Goal: Find specific page/section: Find specific page/section

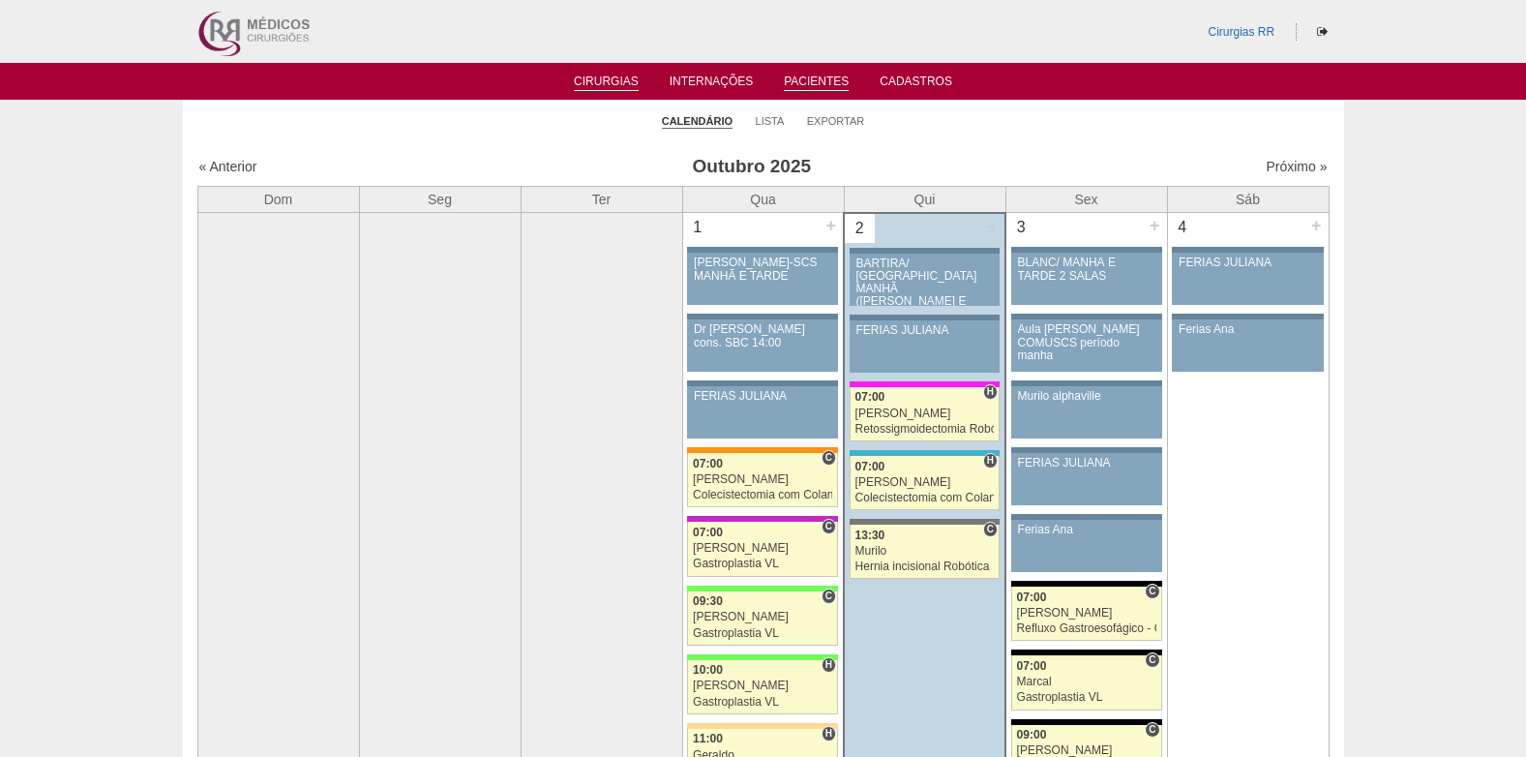
click at [826, 78] on link "Pacientes" at bounding box center [816, 82] width 65 height 16
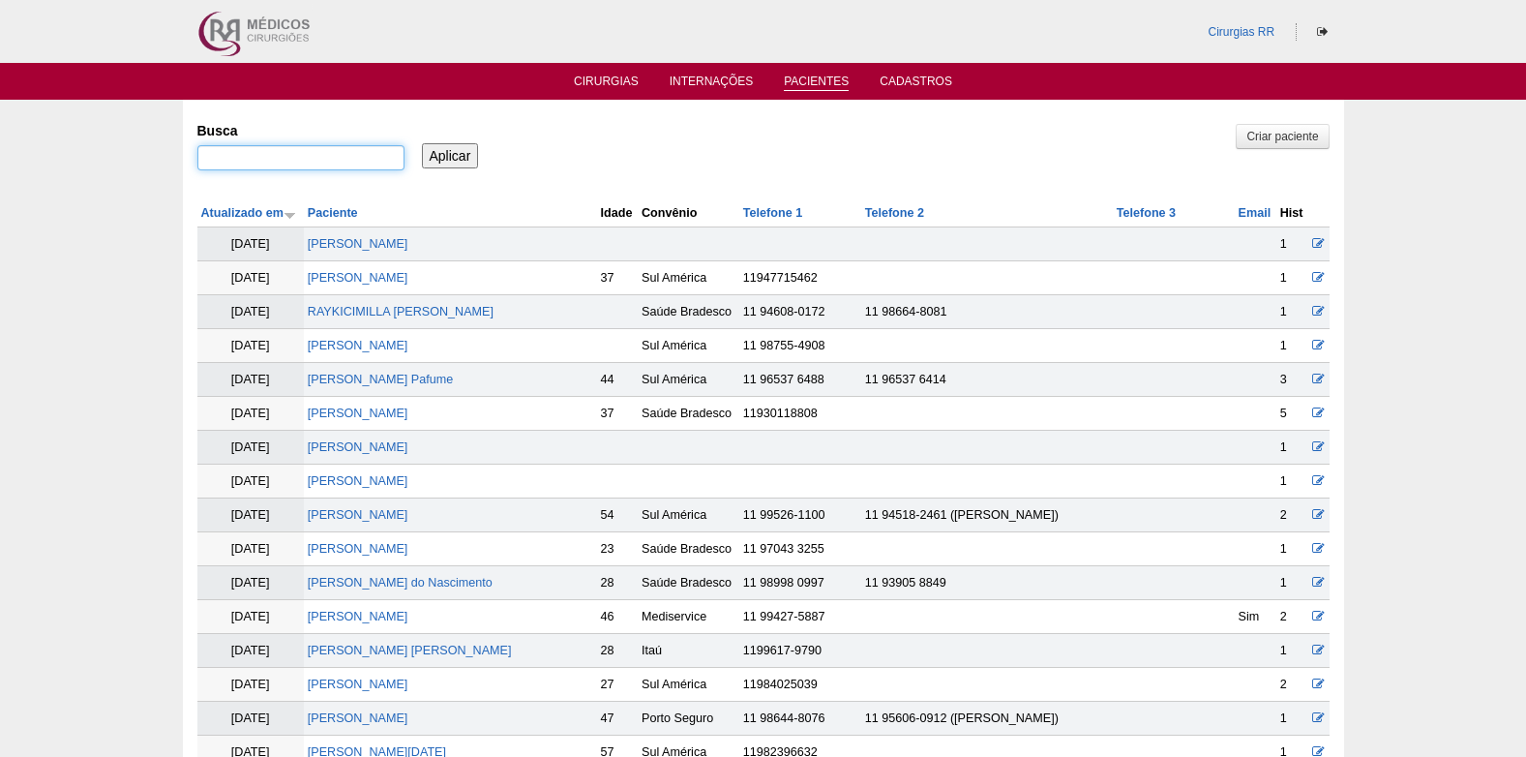
click at [329, 165] on input "Busca" at bounding box center [300, 157] width 207 height 25
paste input "Mariana Henrique Morales"
type input "Mariana Henrique Morales"
click at [449, 152] on input "Aplicar" at bounding box center [450, 155] width 57 height 25
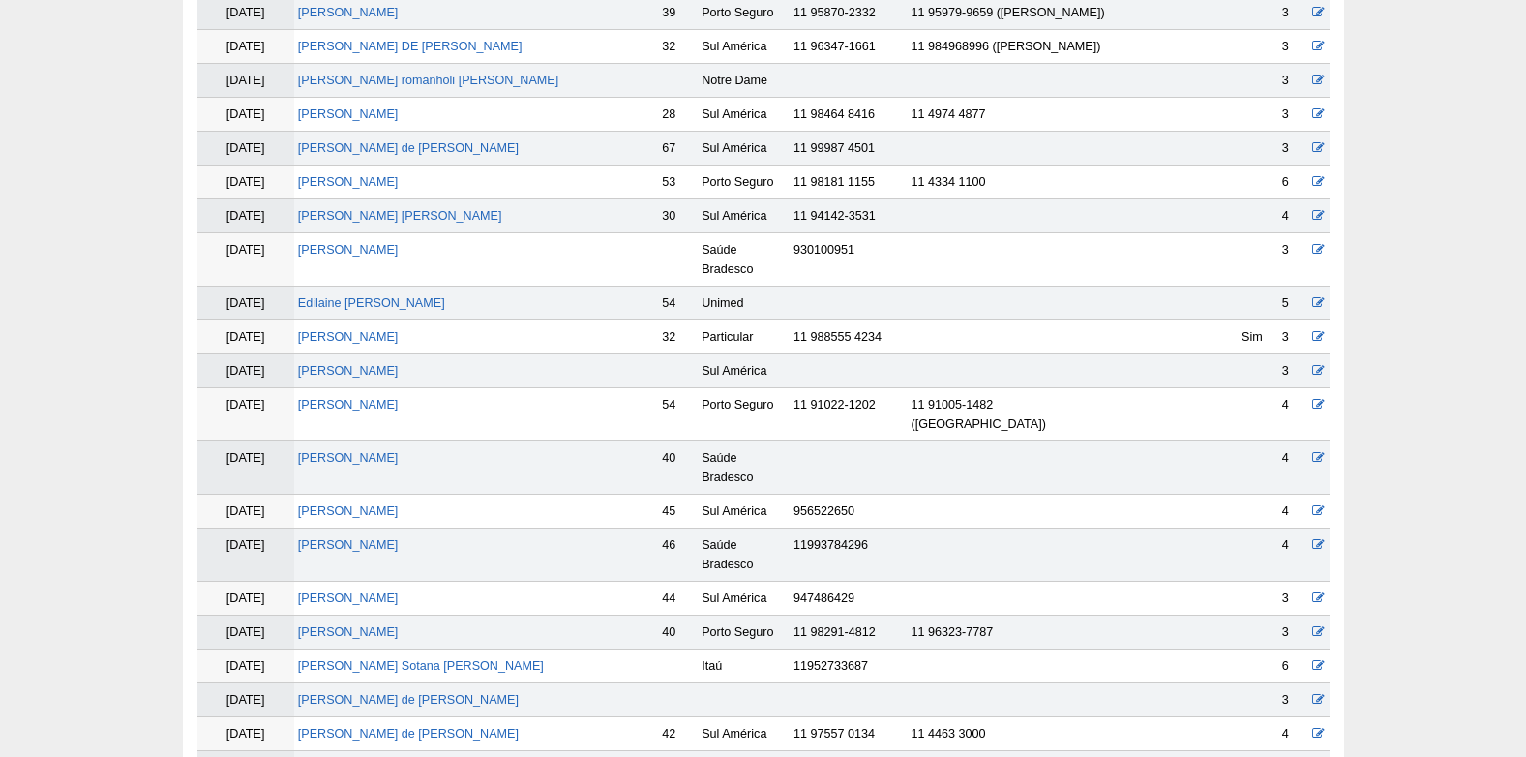
scroll to position [387, 0]
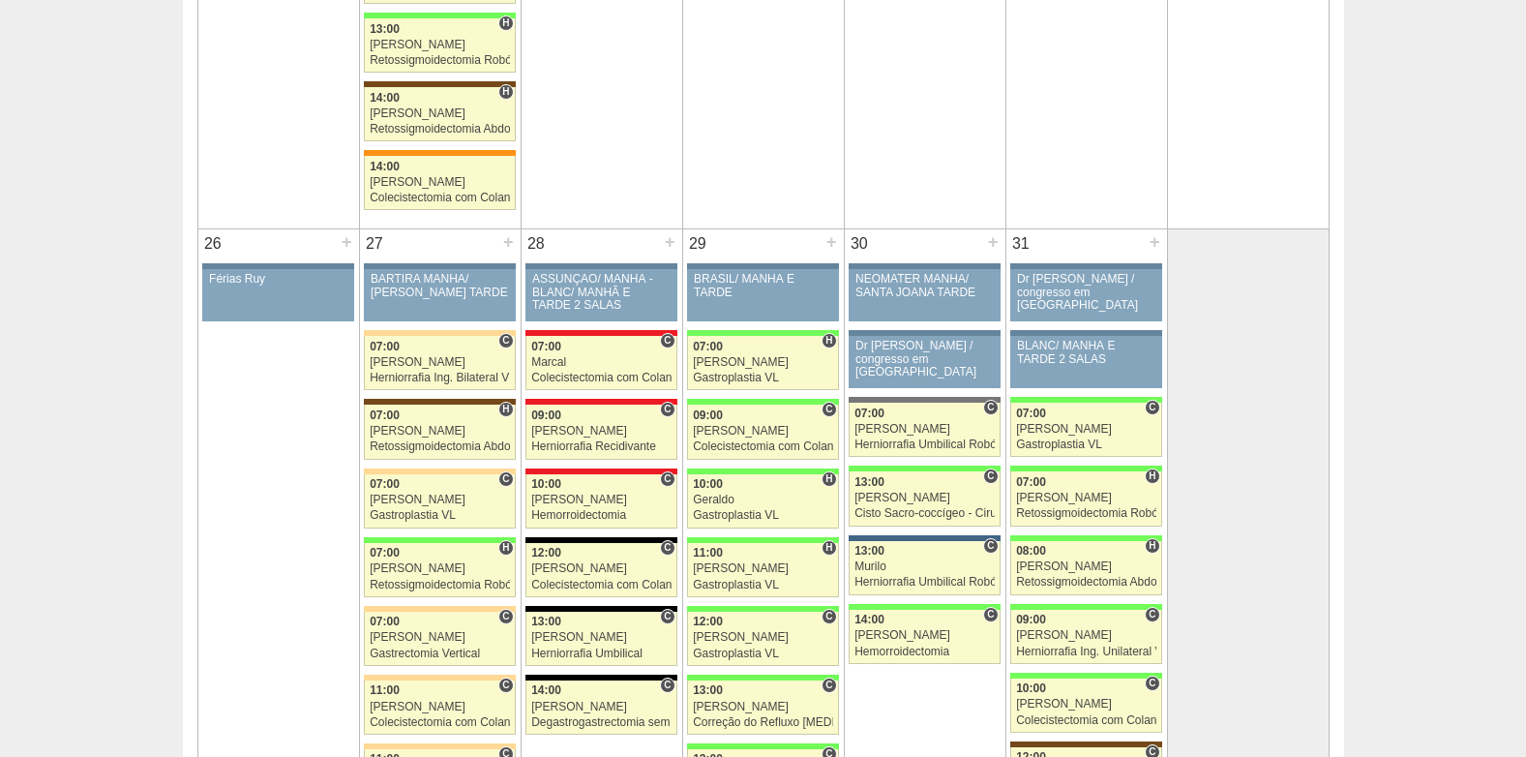
scroll to position [4150, 0]
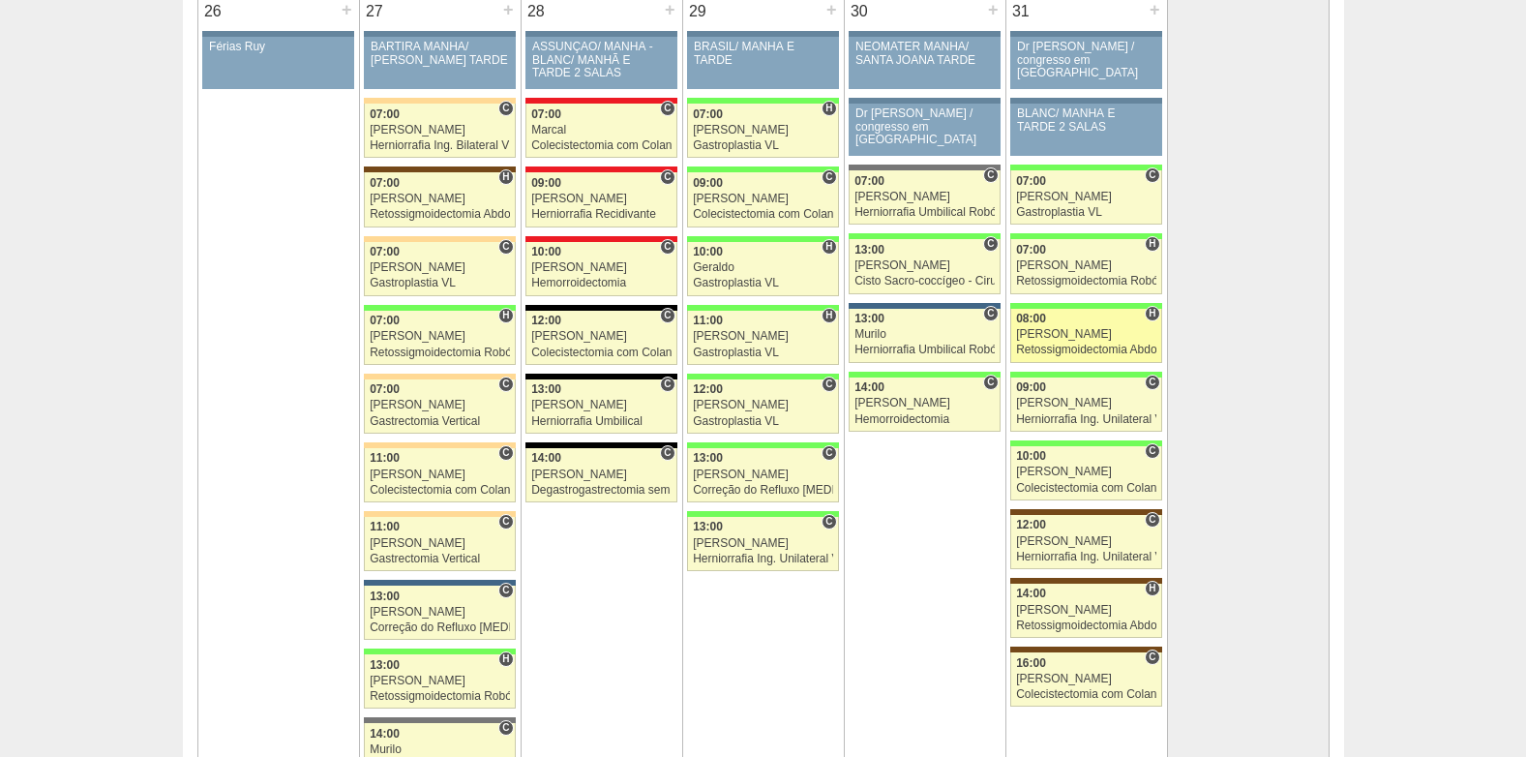
click at [1067, 330] on div "[PERSON_NAME]" at bounding box center [1086, 334] width 140 height 13
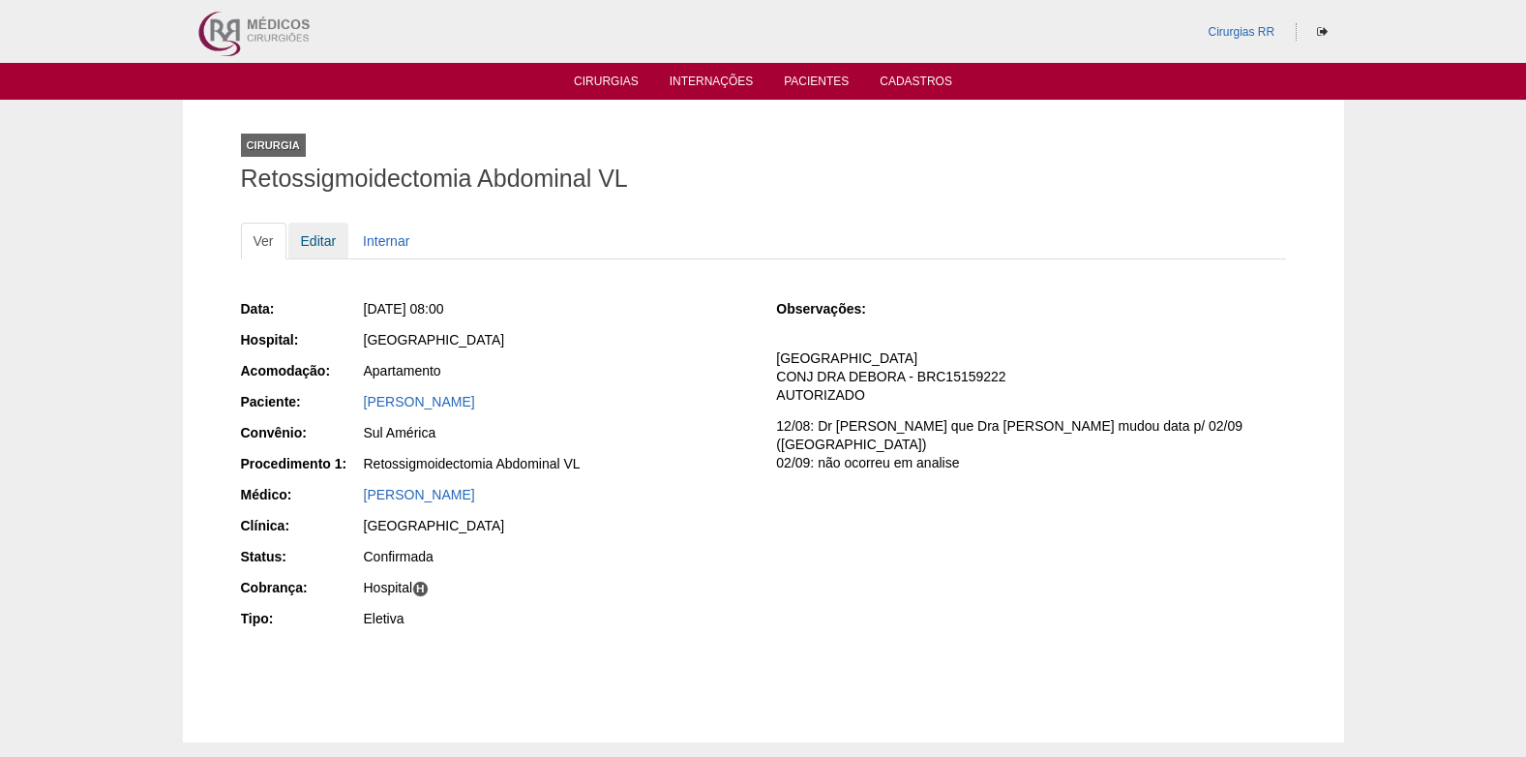
click at [307, 245] on link "Editar" at bounding box center [318, 241] width 61 height 37
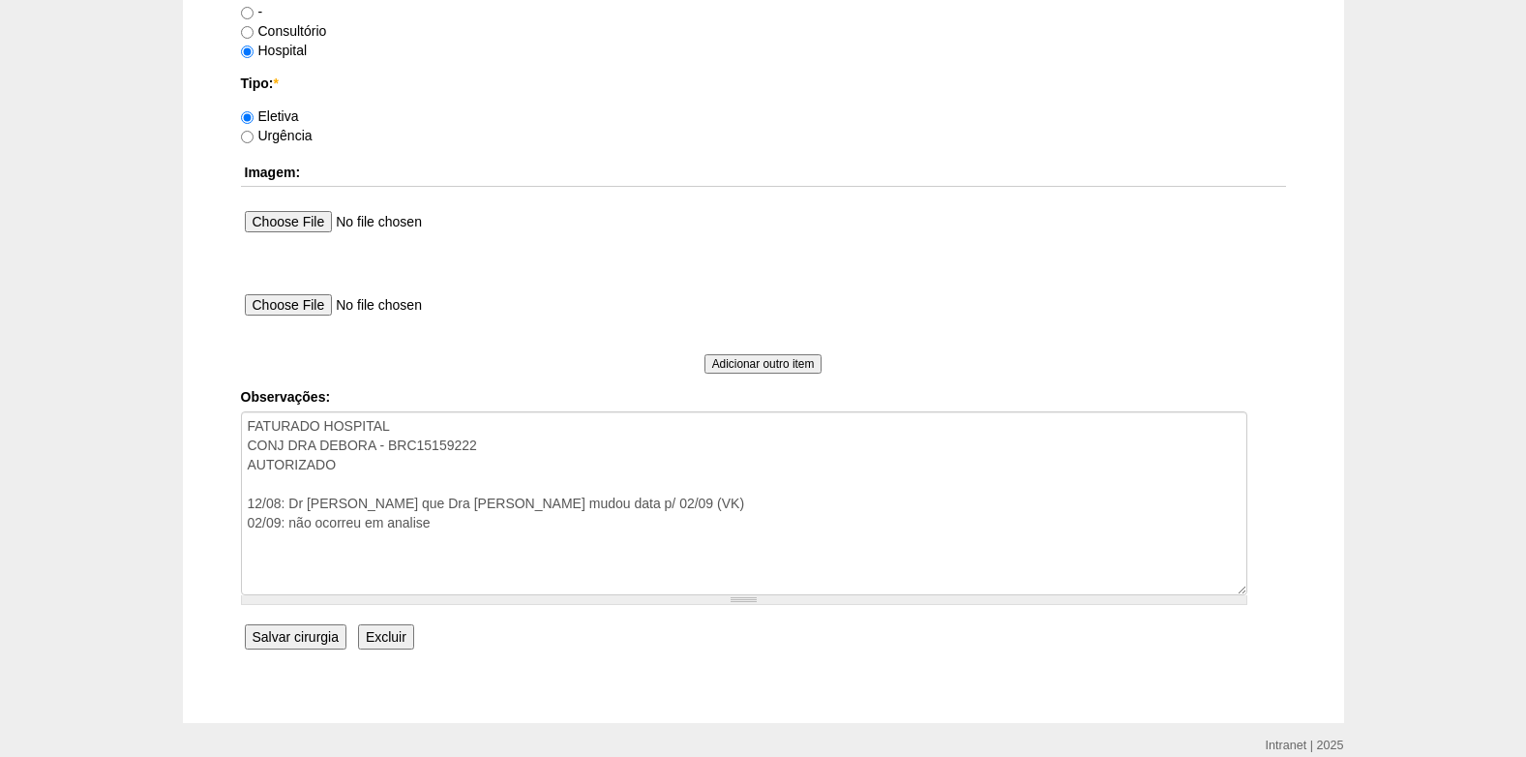
scroll to position [1814, 0]
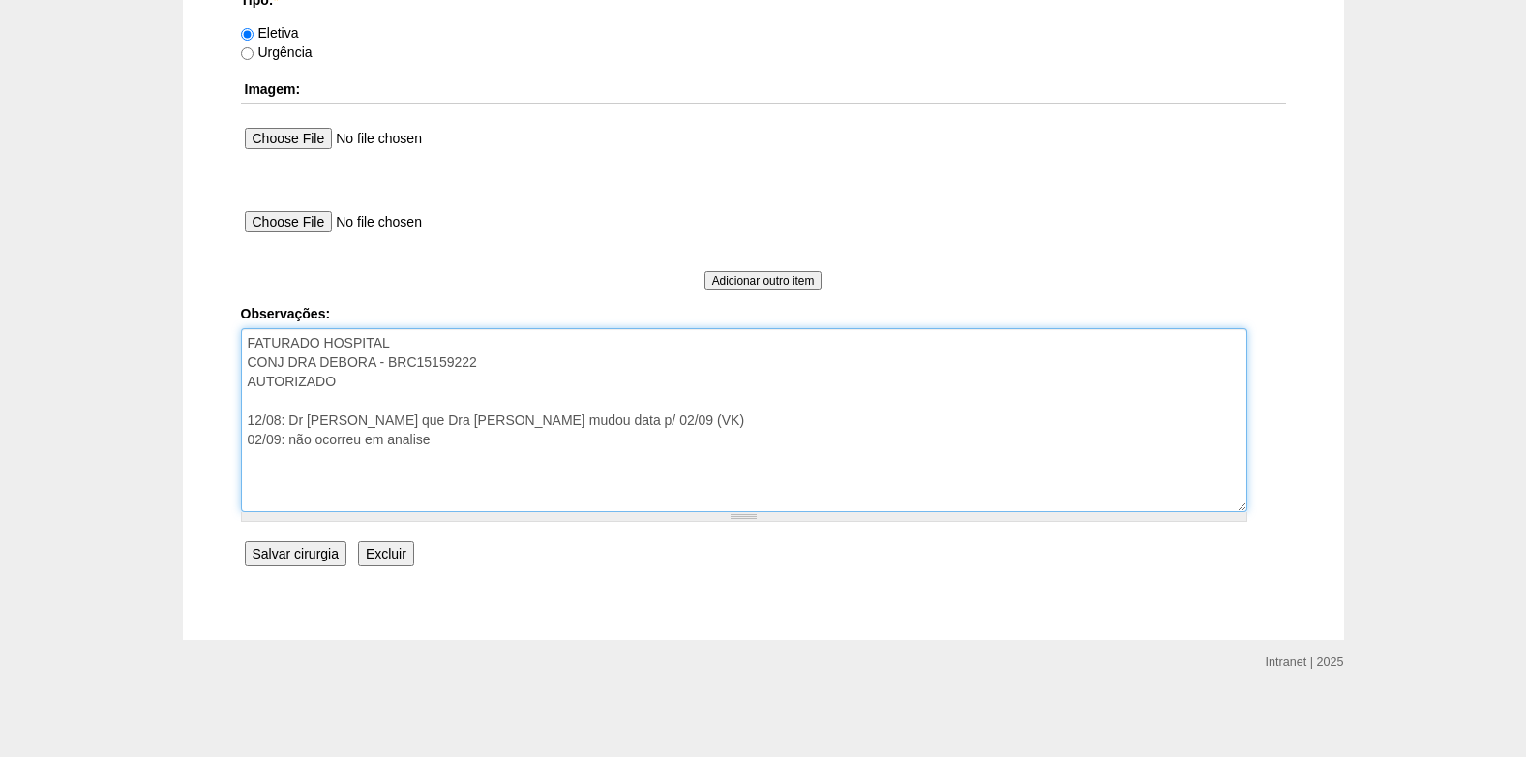
drag, startPoint x: 474, startPoint y: 467, endPoint x: 232, endPoint y: 427, distance: 245.2
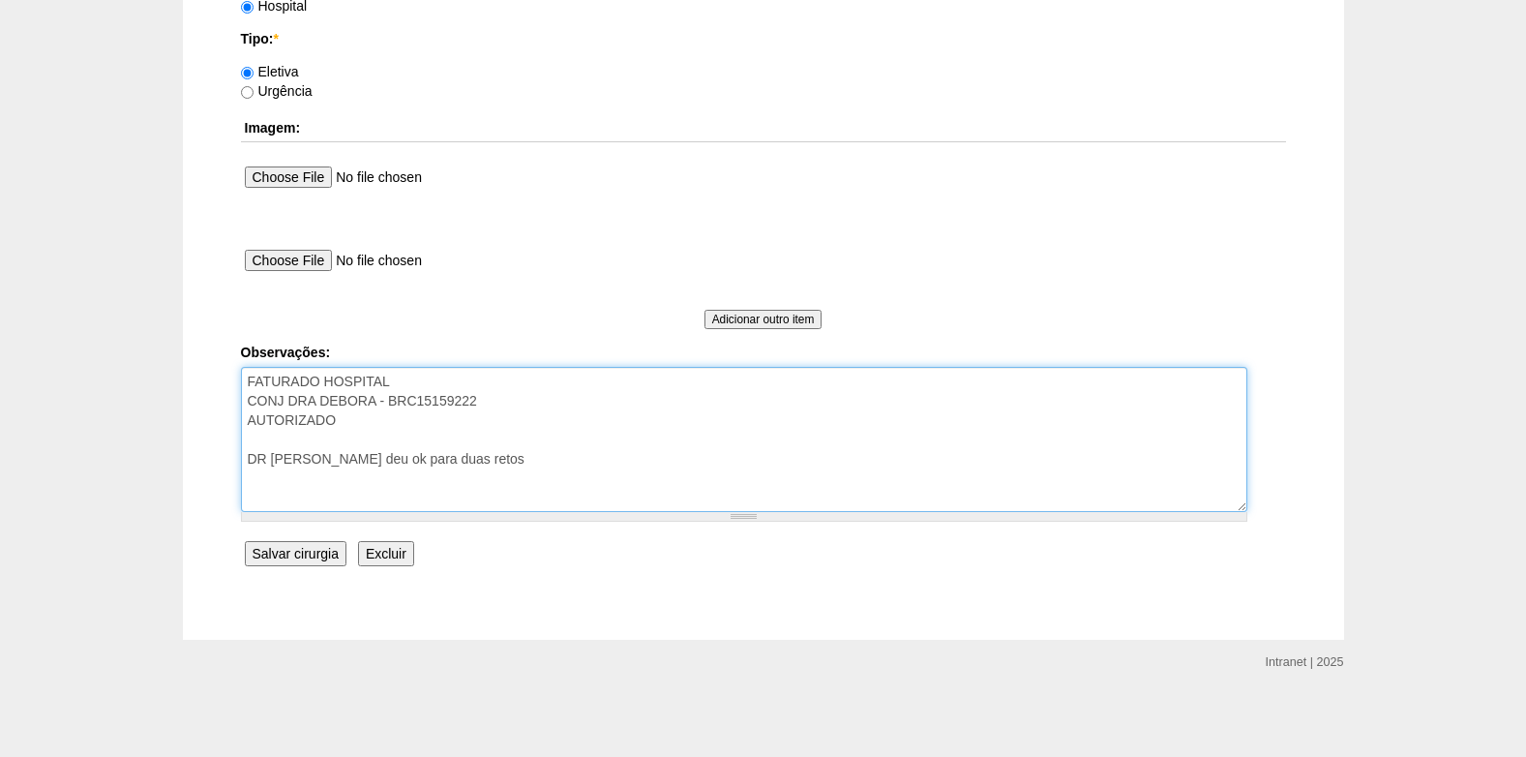
type textarea "FATURADO HOSPITAL CONJ DRA DEBORA - BRC15159222 AUTORIZADO DR Bruno deu ok para…"
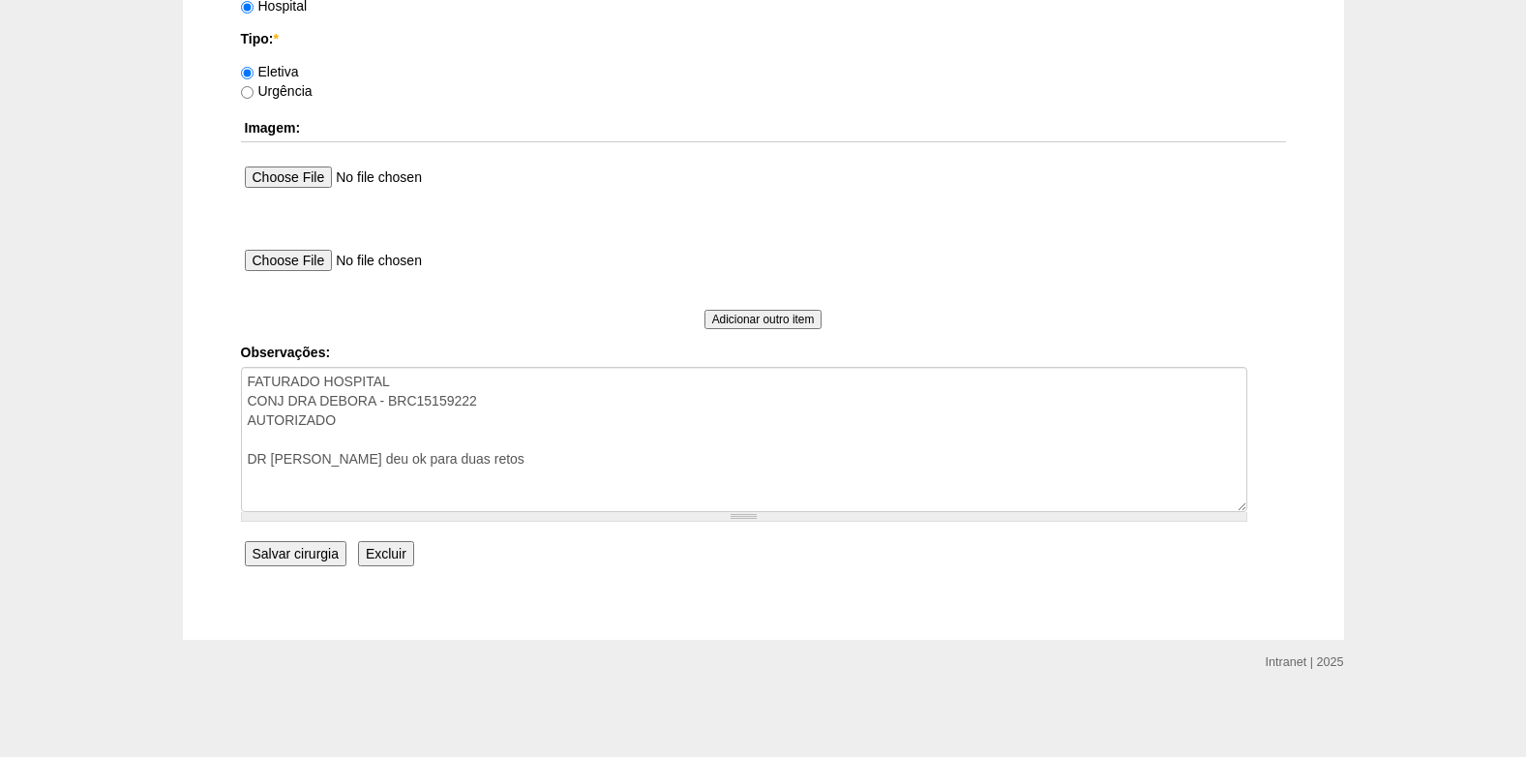
click at [272, 557] on input "Salvar cirurgia" at bounding box center [296, 553] width 102 height 25
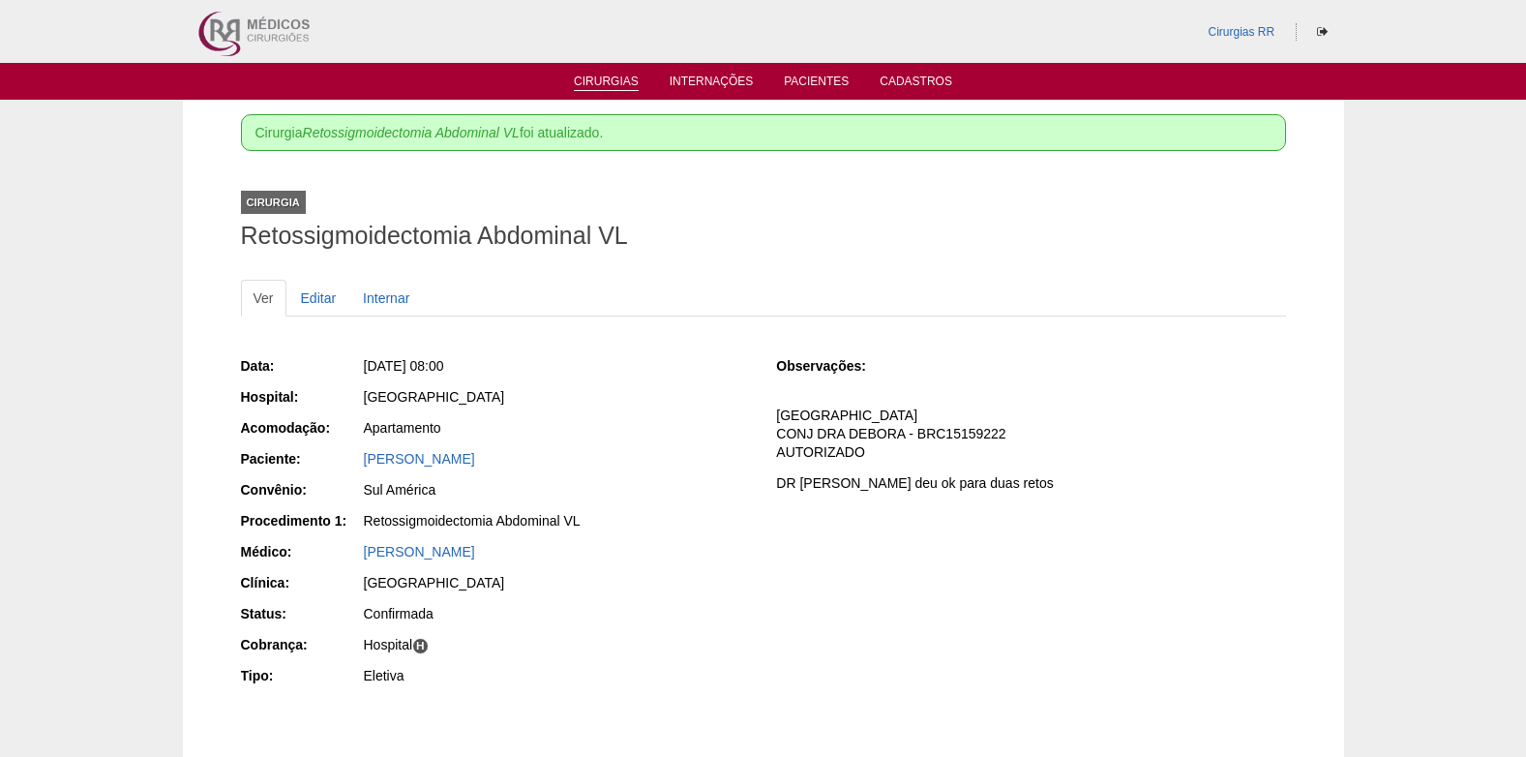
click at [602, 79] on link "Cirurgias" at bounding box center [606, 82] width 65 height 16
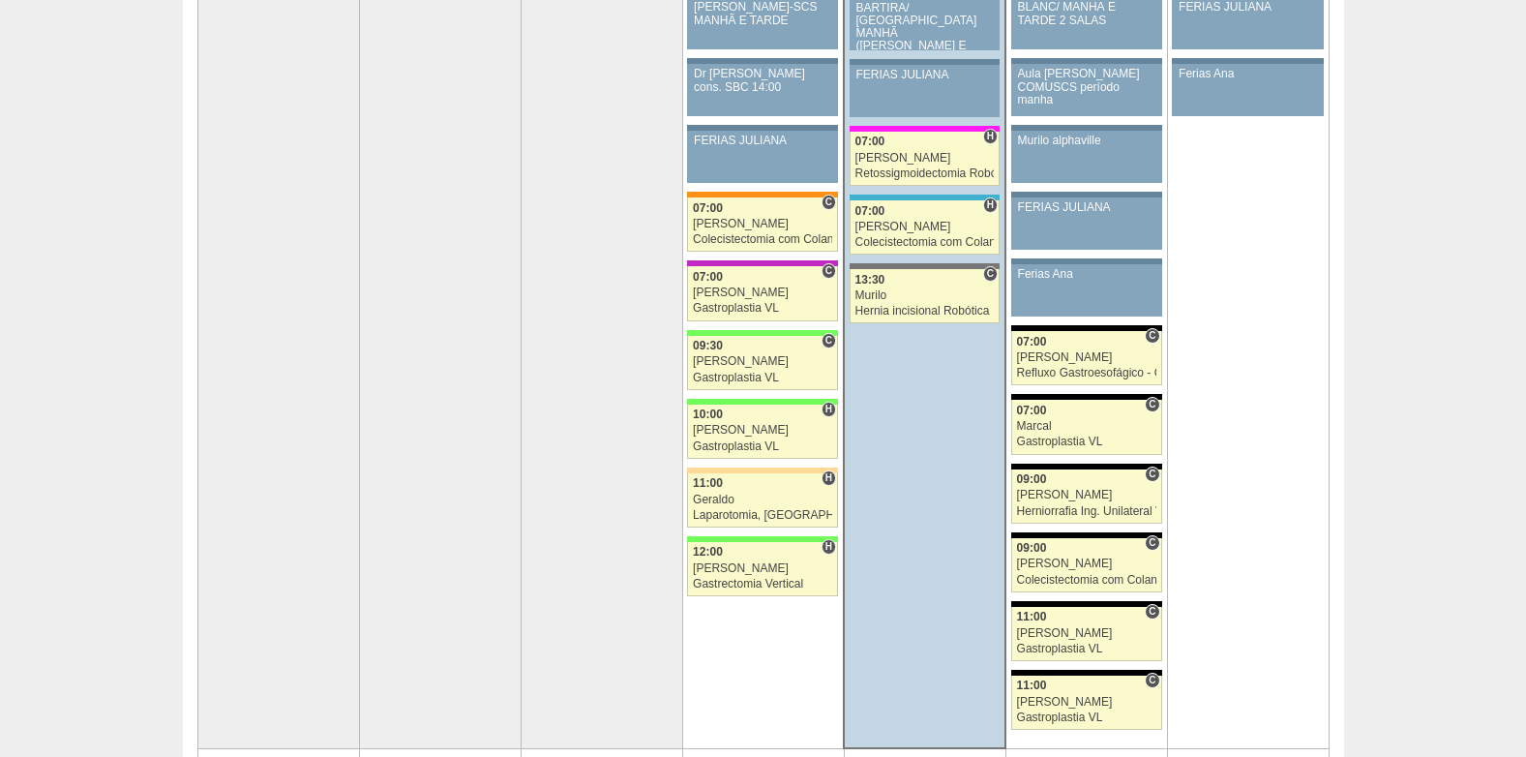
scroll to position [290, 0]
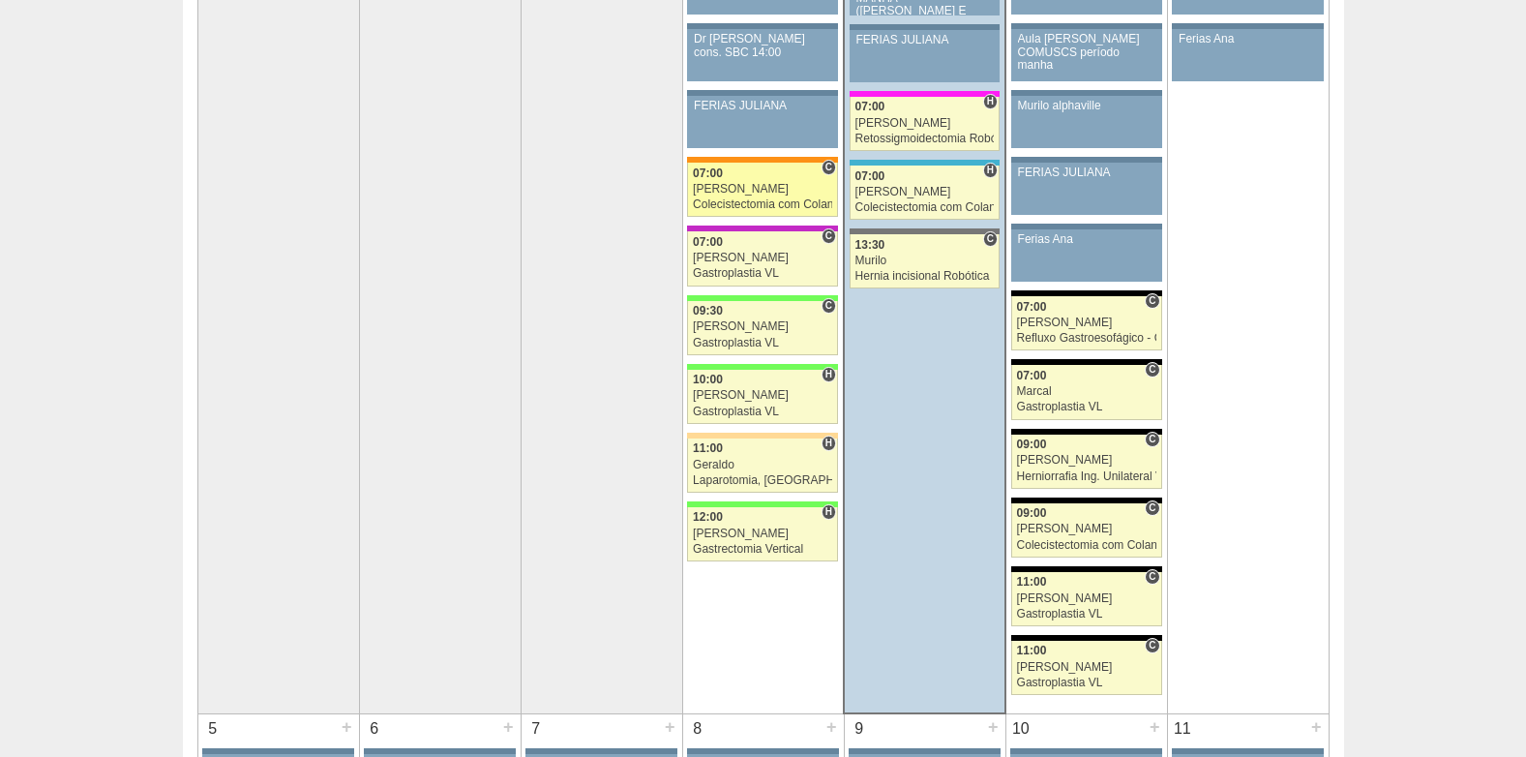
click at [745, 196] on link "88271 Felipe Rossi C 07:00 Felipe Rossi Colecistectomia com Colangiografia VL H…" at bounding box center [762, 190] width 151 height 54
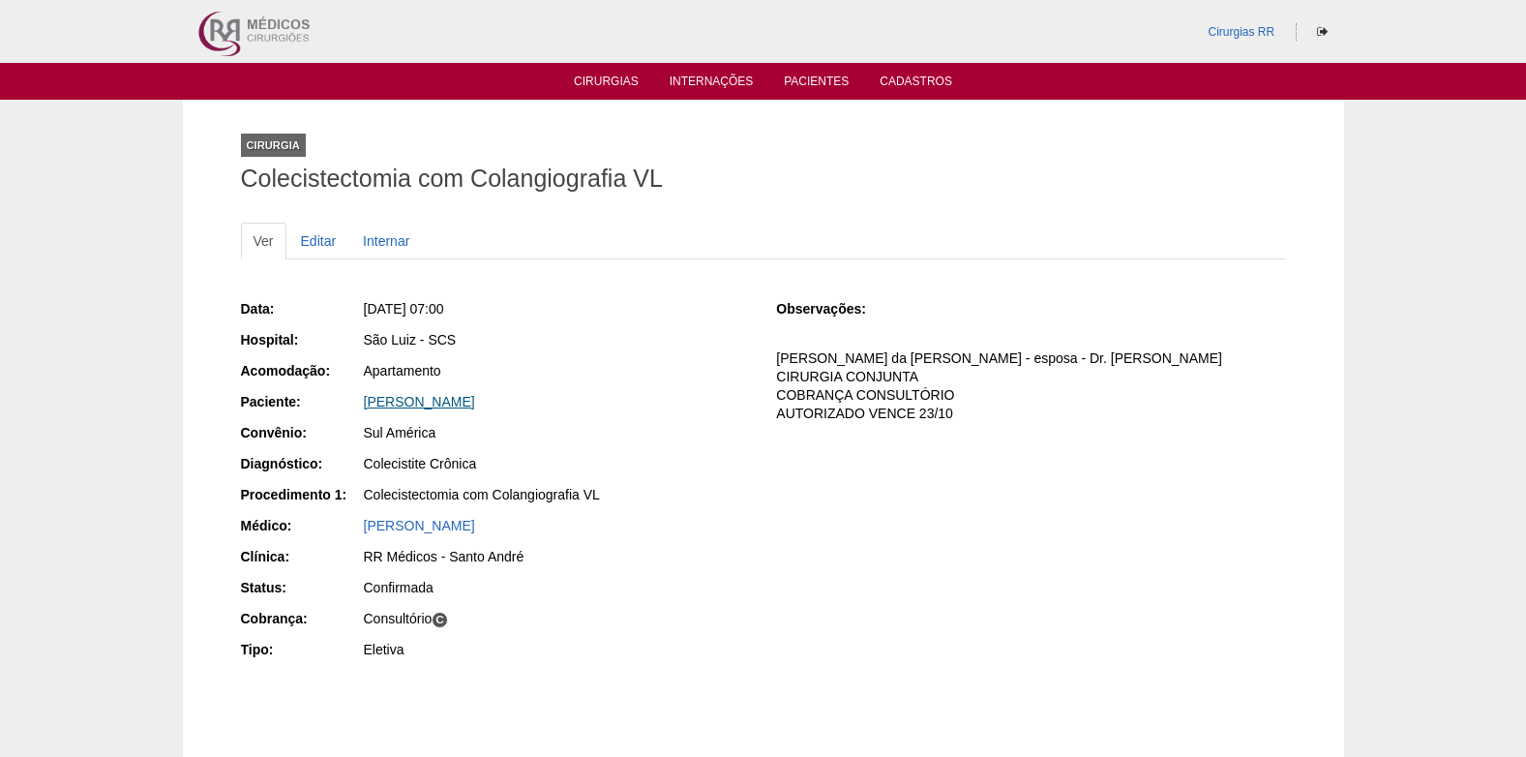
click at [475, 401] on link "[PERSON_NAME]" at bounding box center [419, 401] width 111 height 15
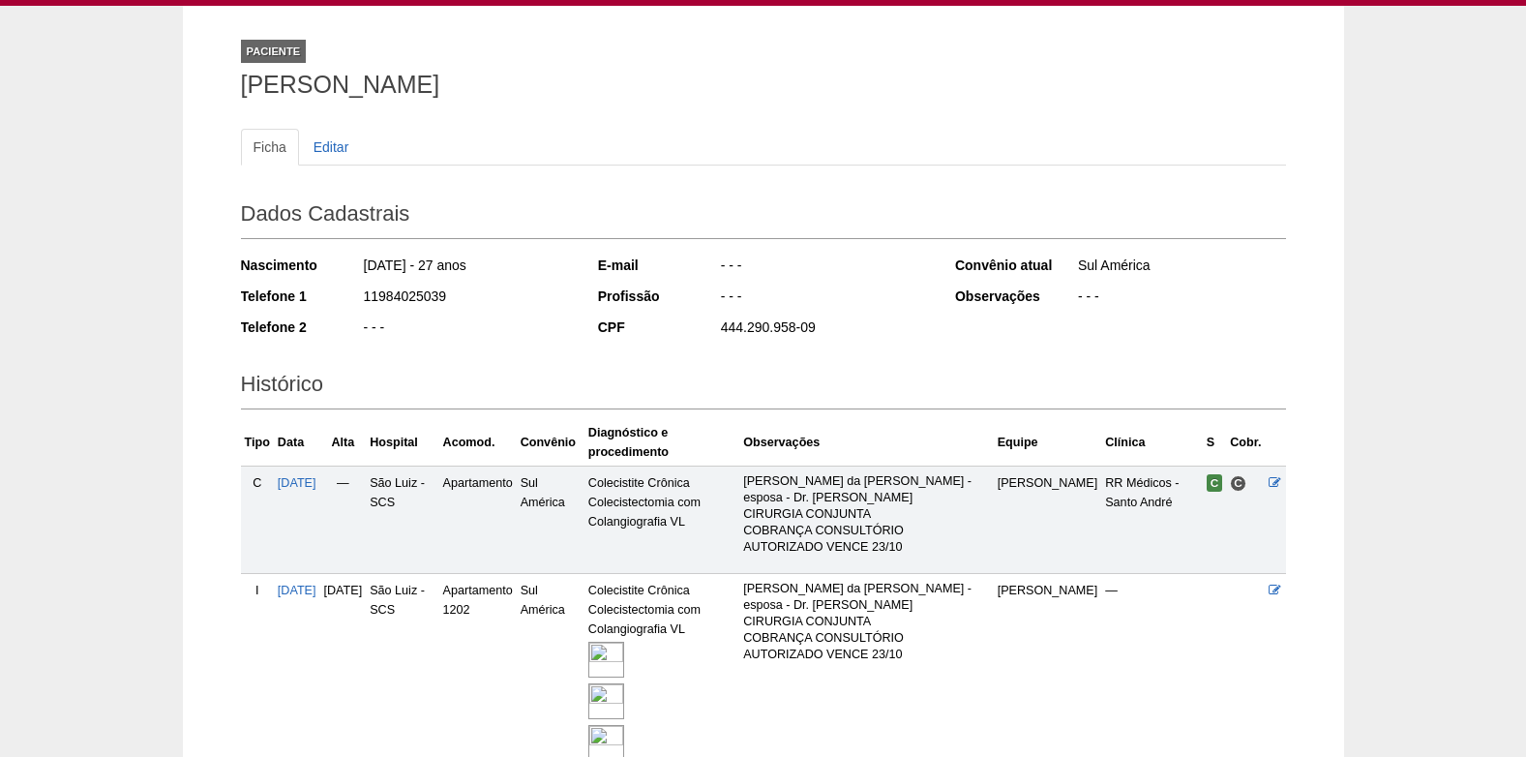
scroll to position [254, 0]
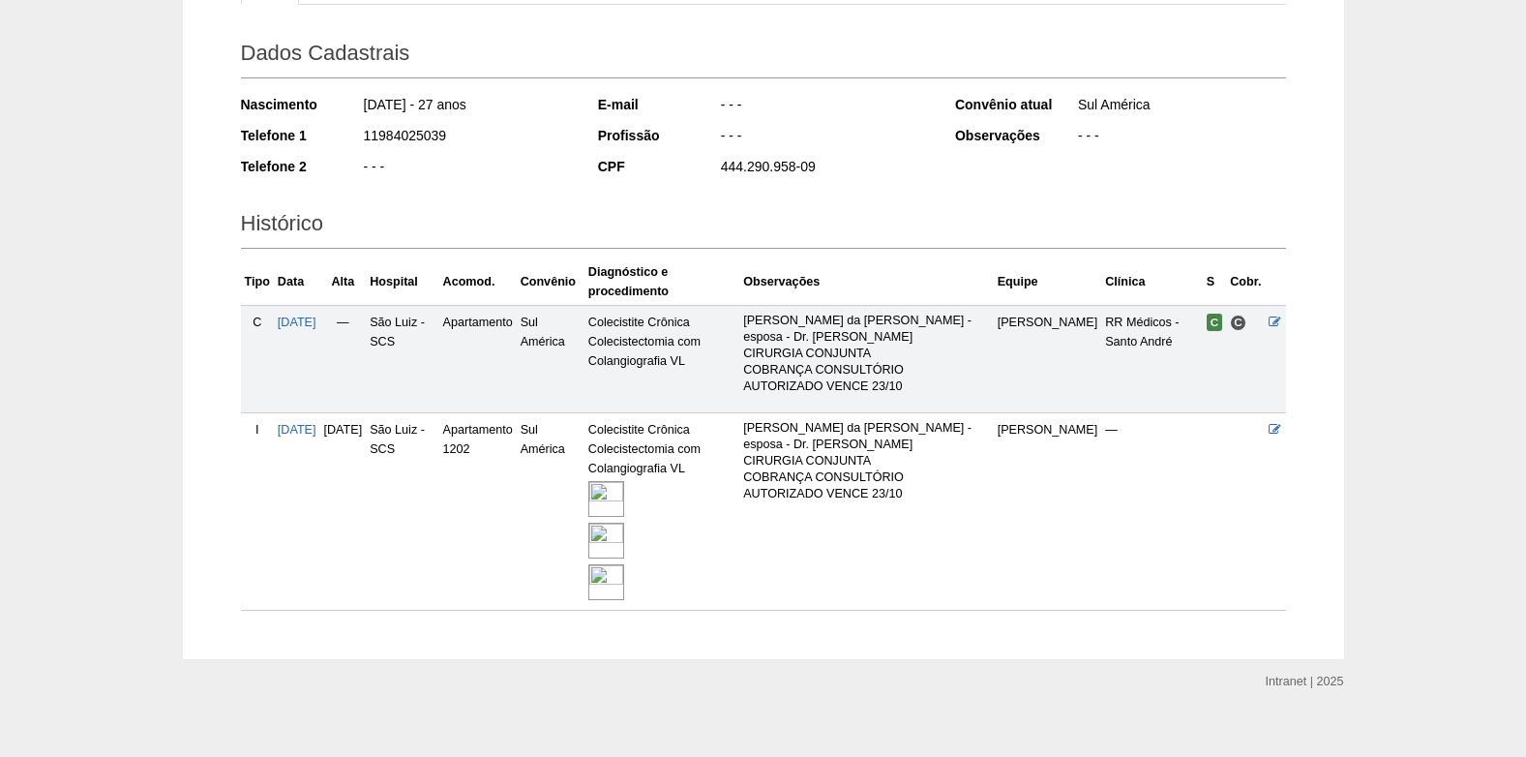
click at [624, 522] on img at bounding box center [606, 540] width 36 height 36
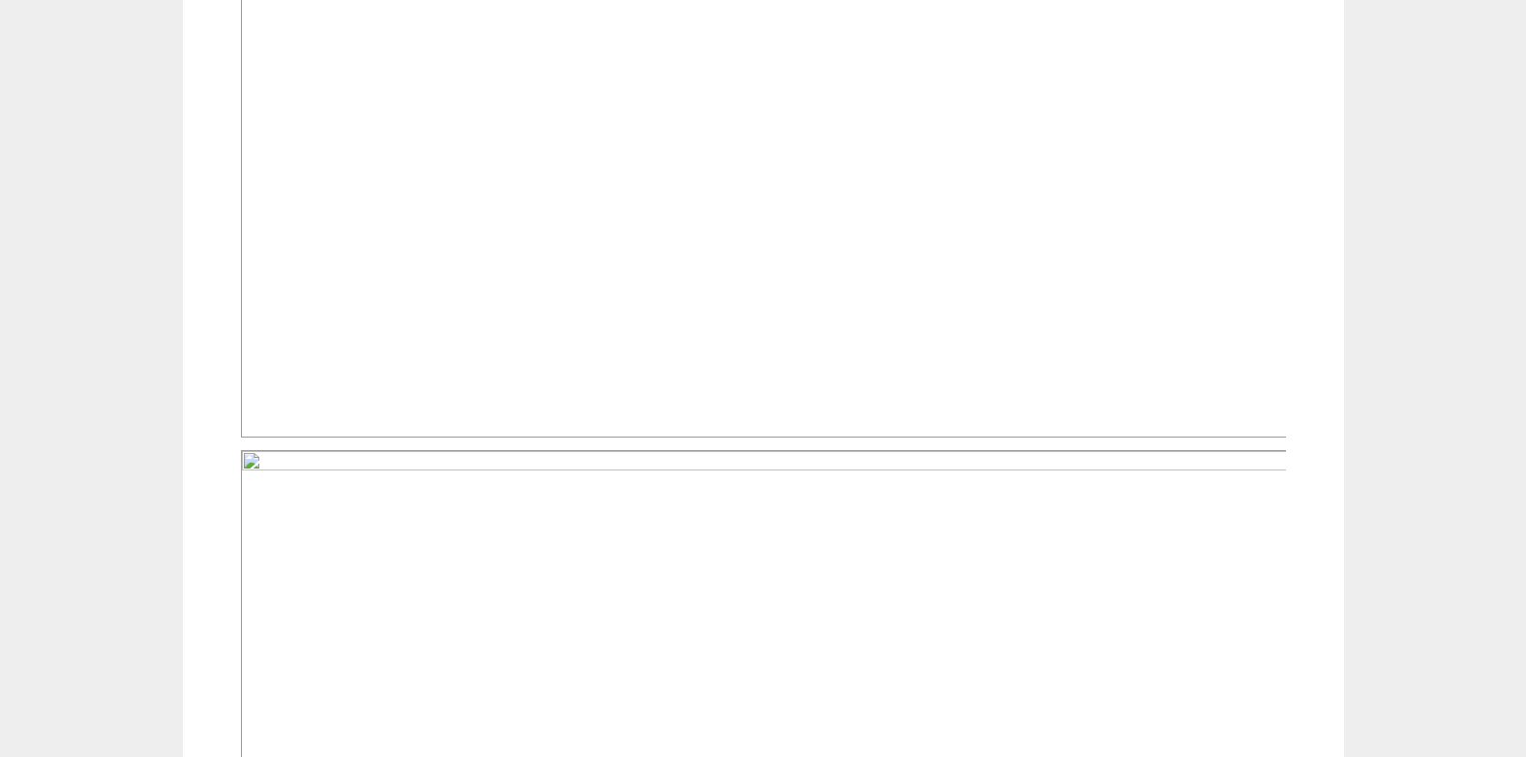
scroll to position [871, 0]
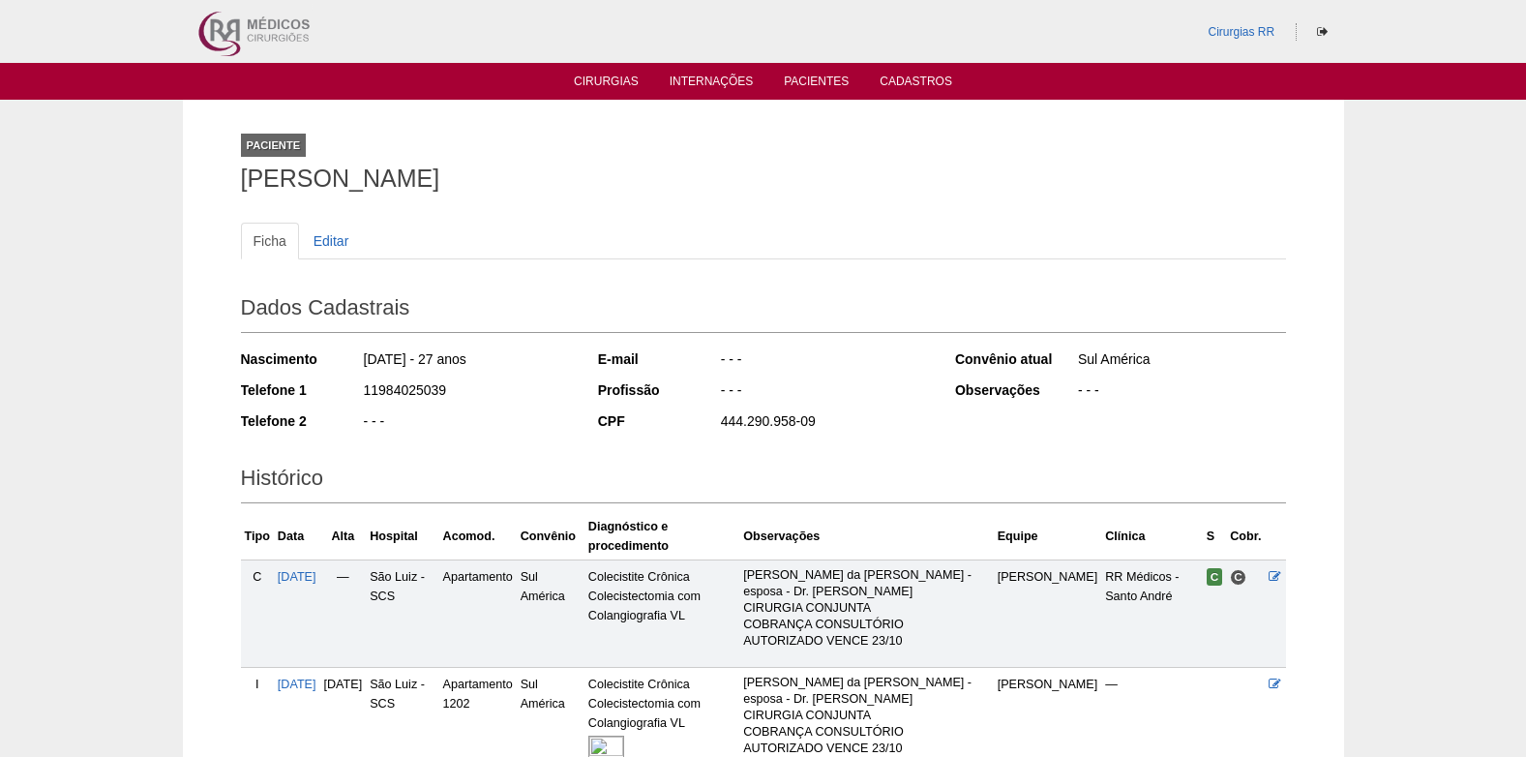
scroll to position [254, 0]
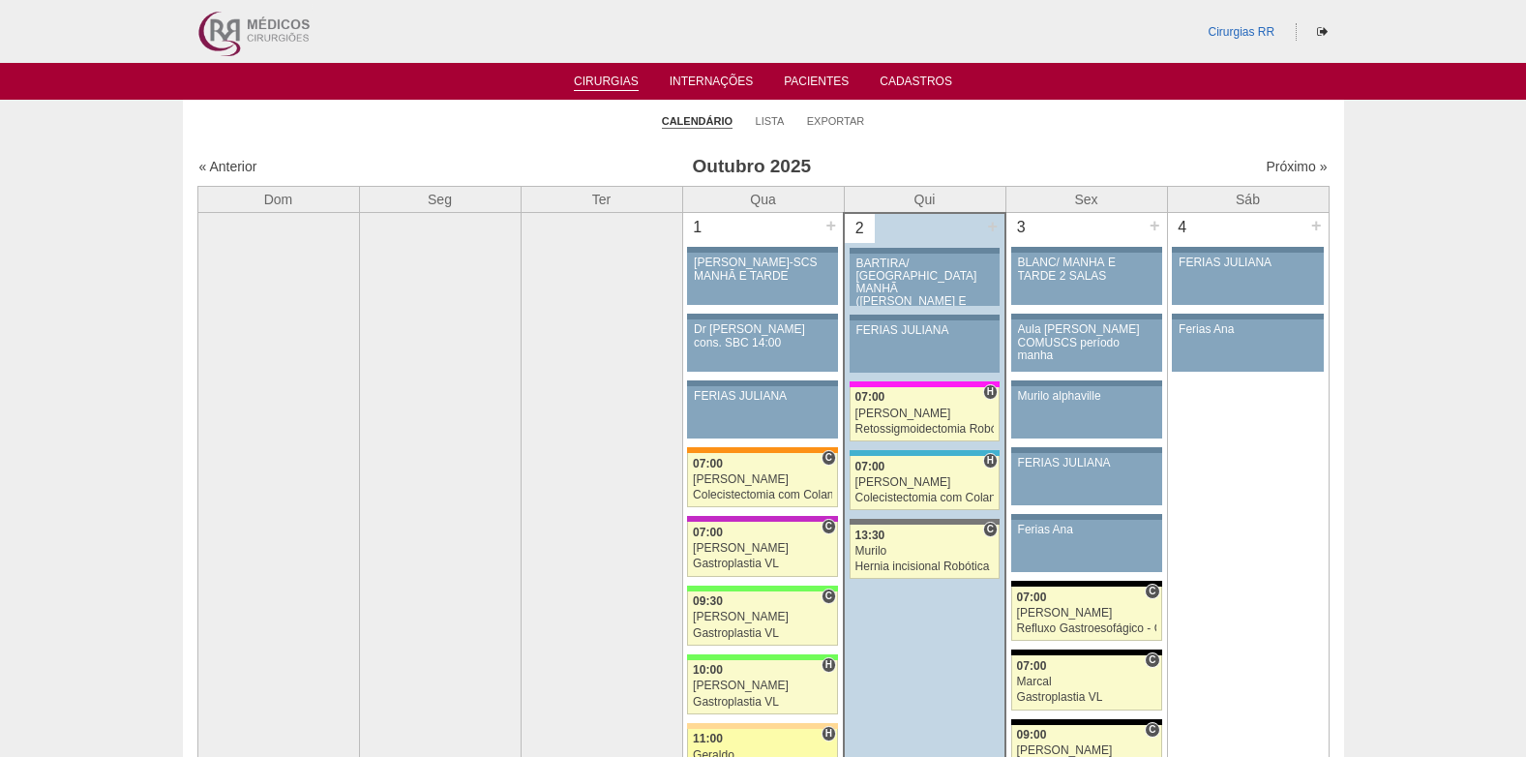
scroll to position [290, 0]
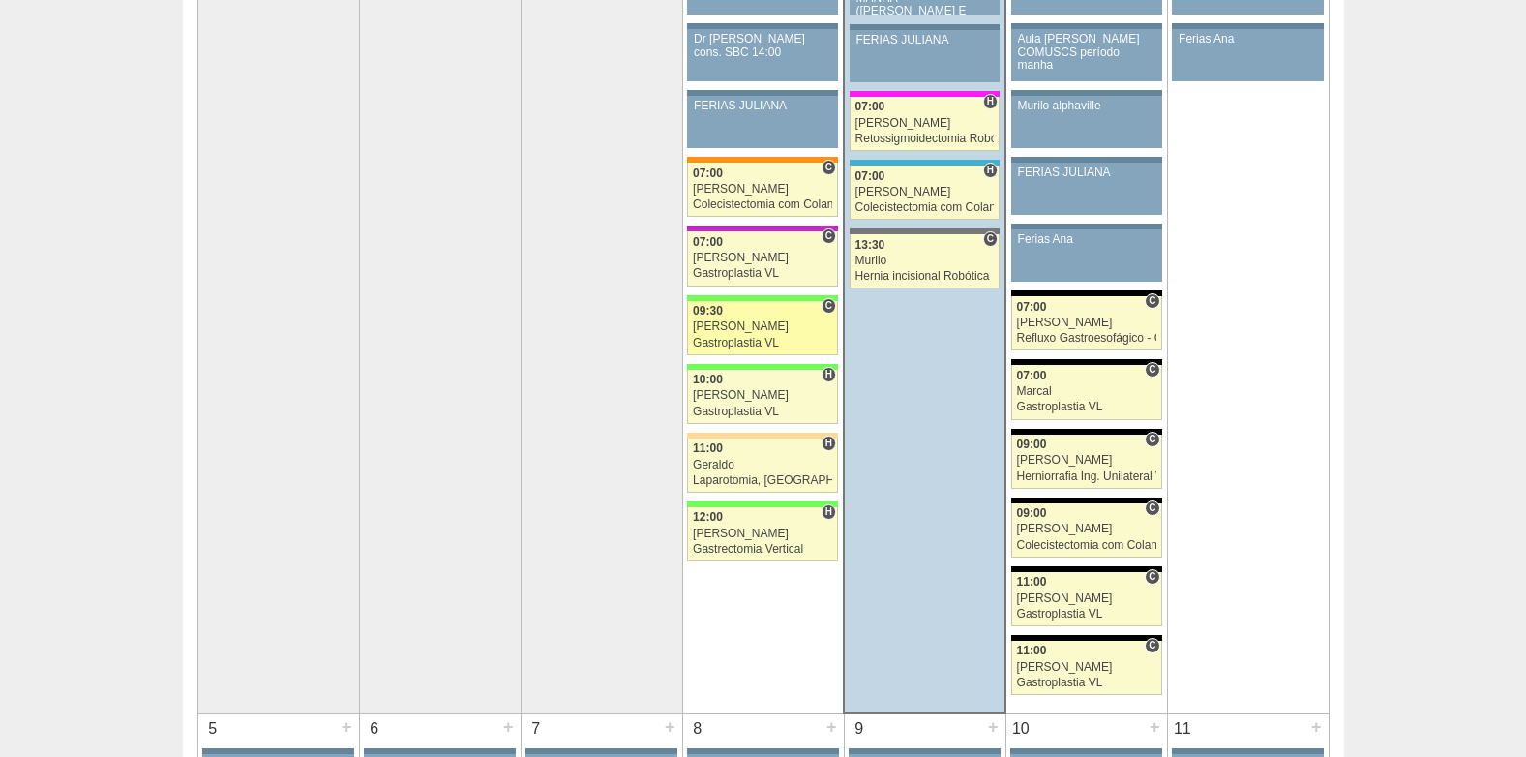
click at [747, 334] on link "89019 Felipe Rossi C 09:30 Felipe Rossi Gastroplastia VL Hospital Brasil RR Méd…" at bounding box center [762, 328] width 151 height 54
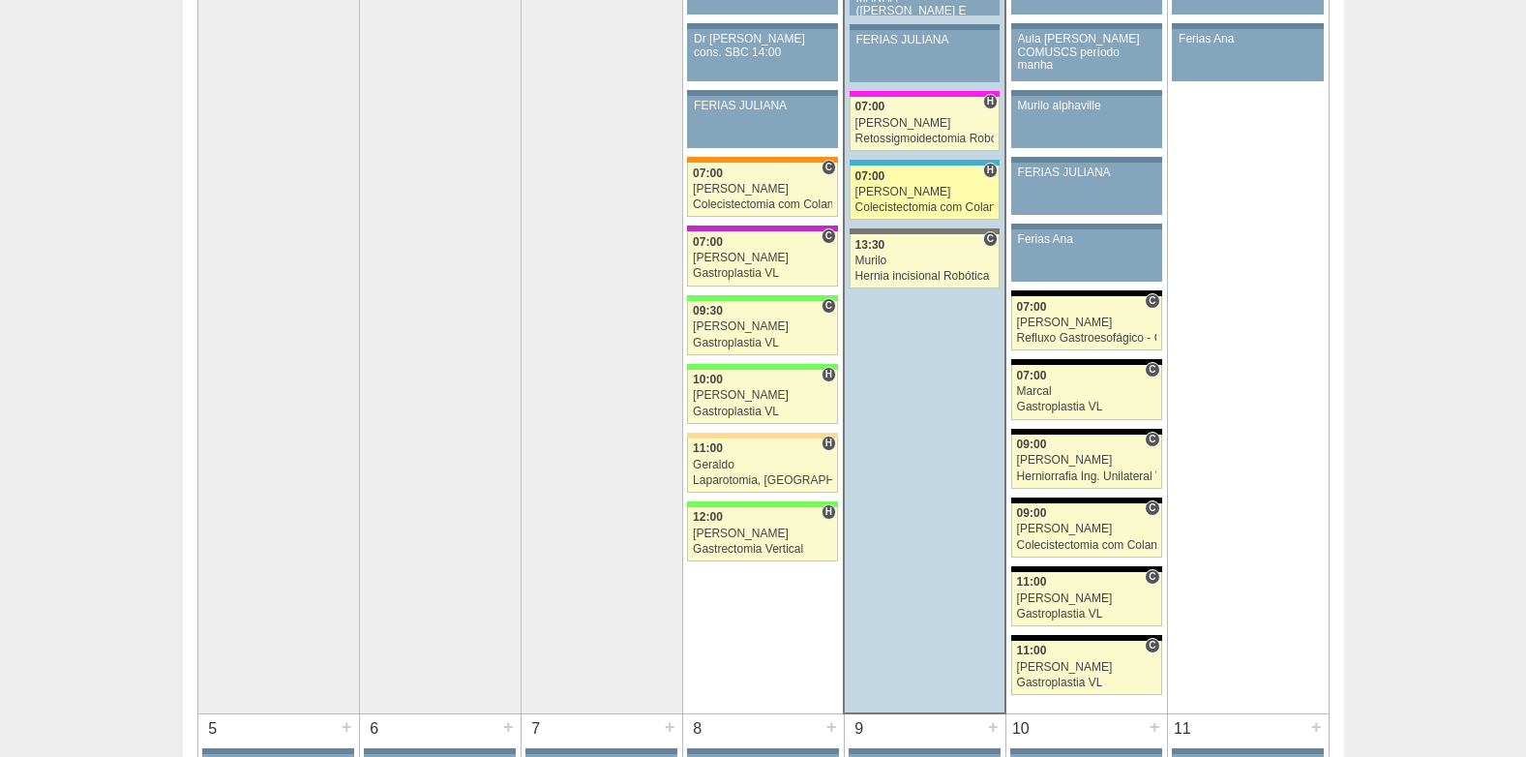
click at [889, 178] on div "07:00" at bounding box center [924, 176] width 139 height 13
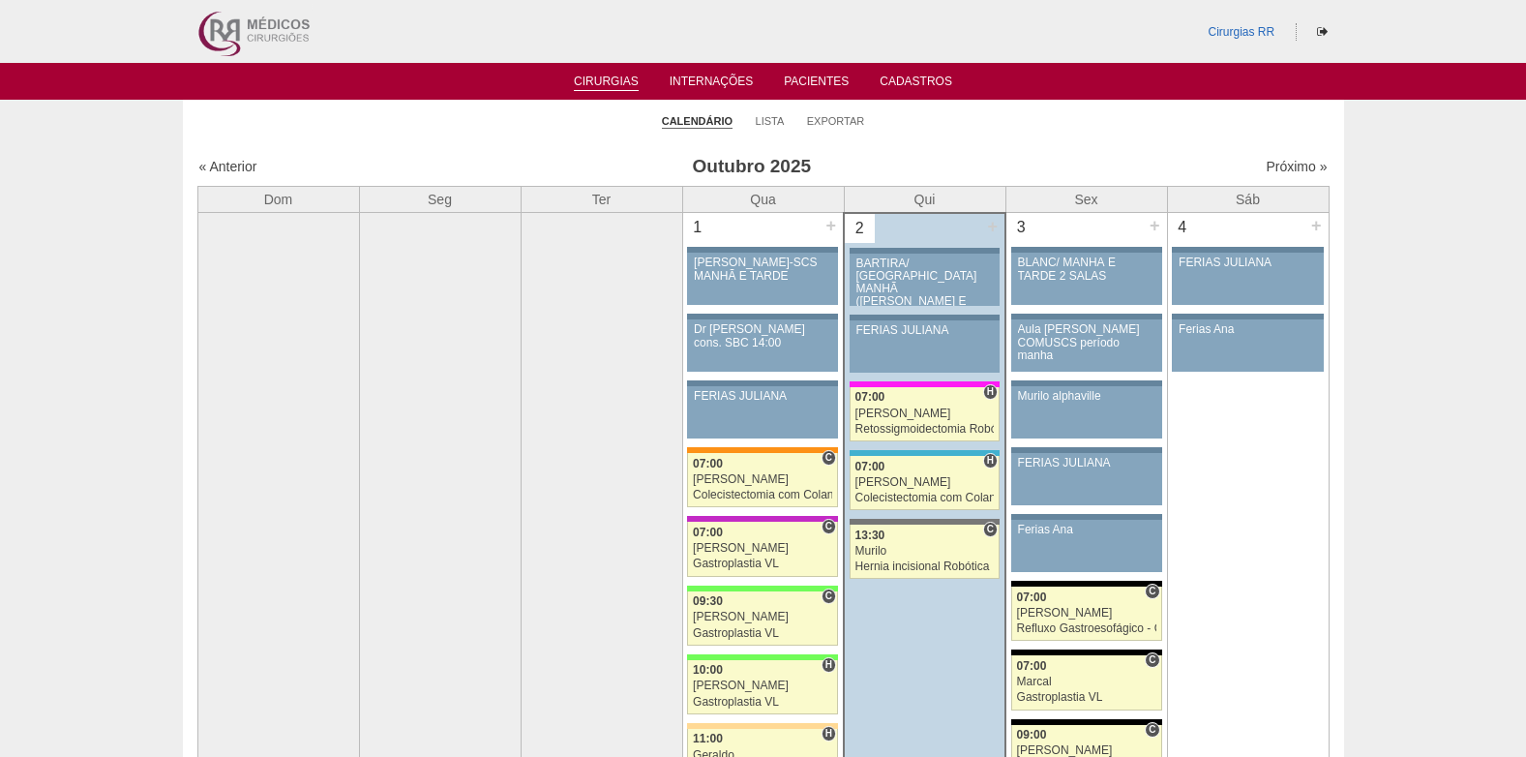
scroll to position [290, 0]
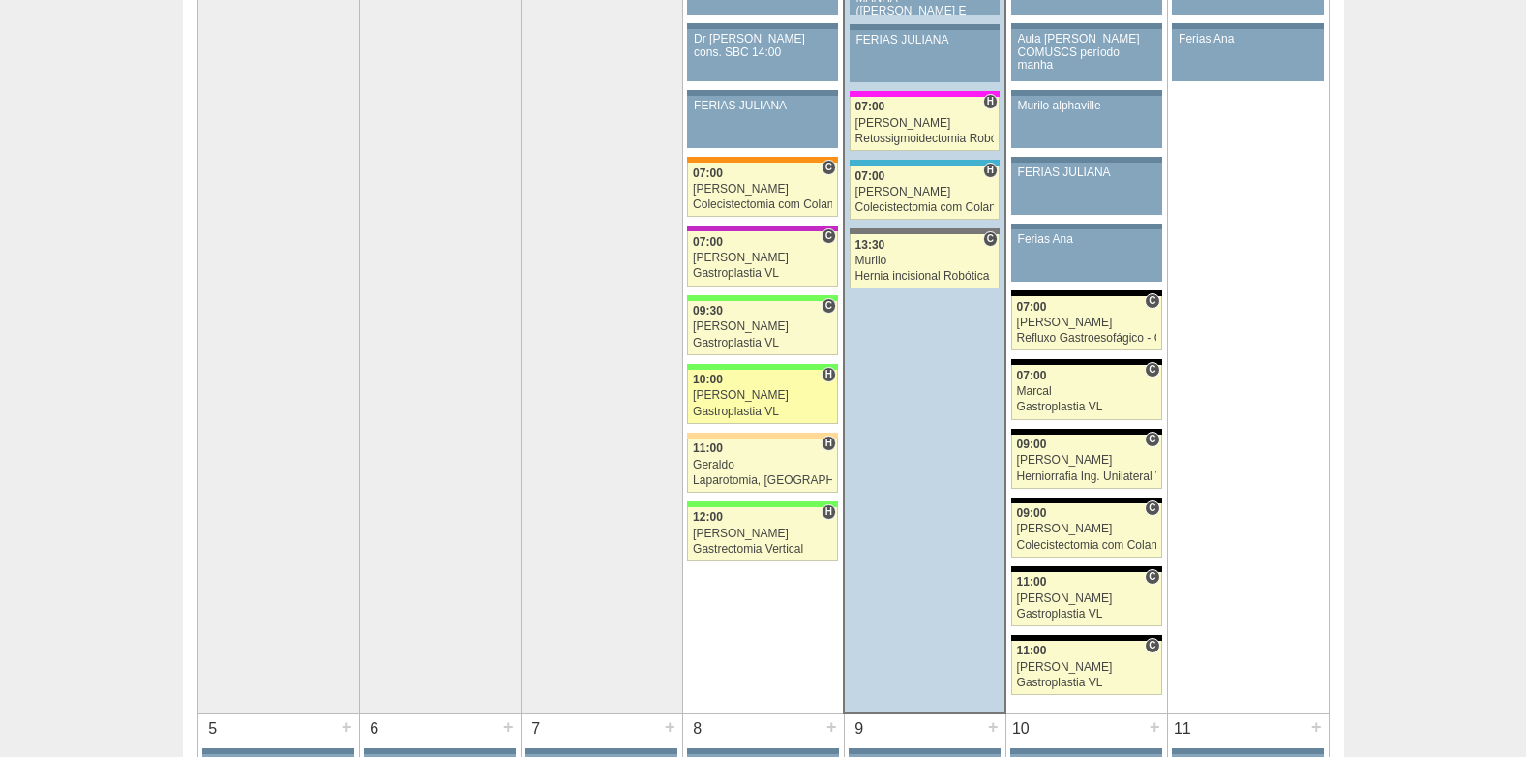
click at [761, 400] on div "[PERSON_NAME]" at bounding box center [762, 395] width 139 height 13
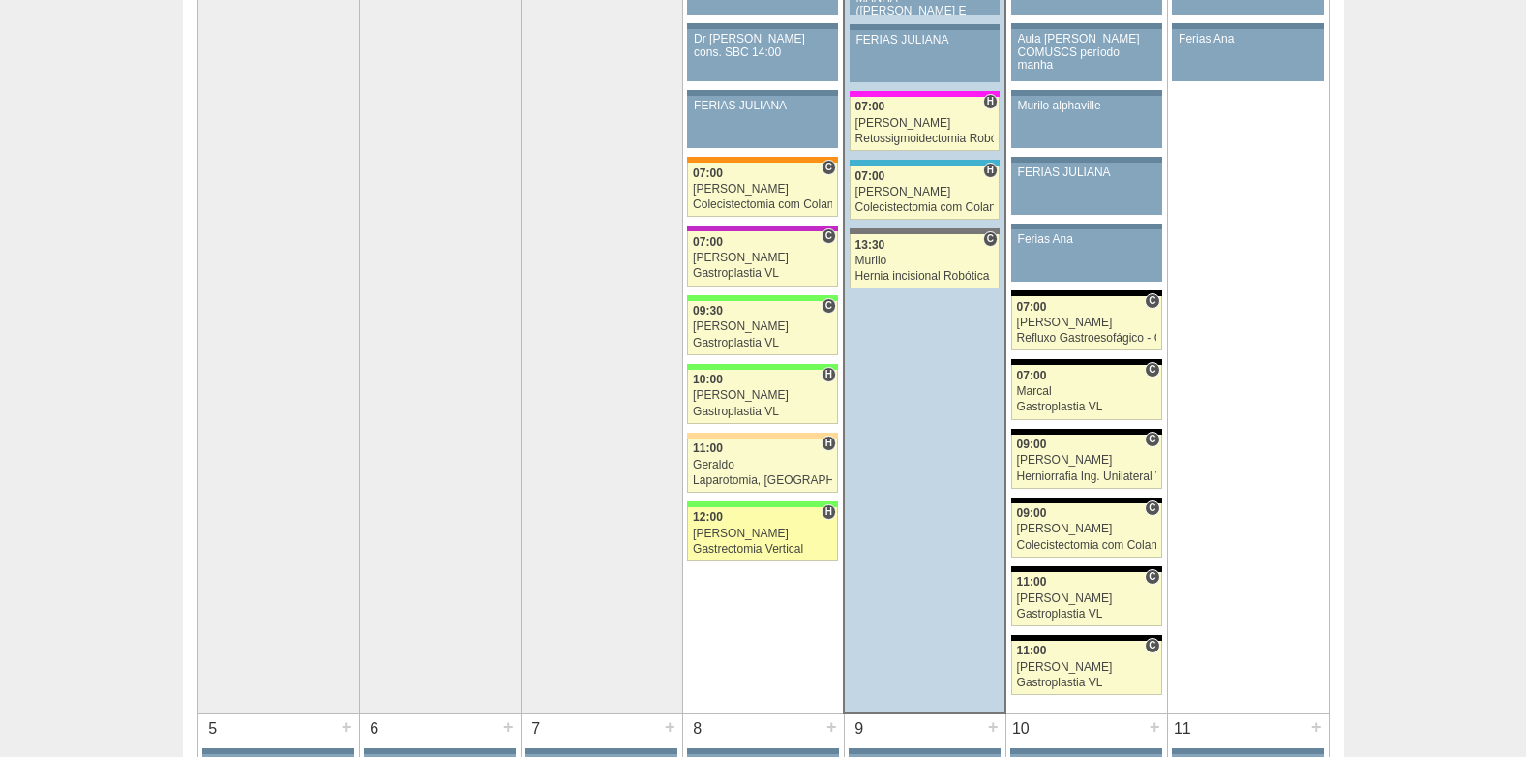
scroll to position [290, 0]
click at [769, 529] on div "[PERSON_NAME]" at bounding box center [762, 533] width 139 height 13
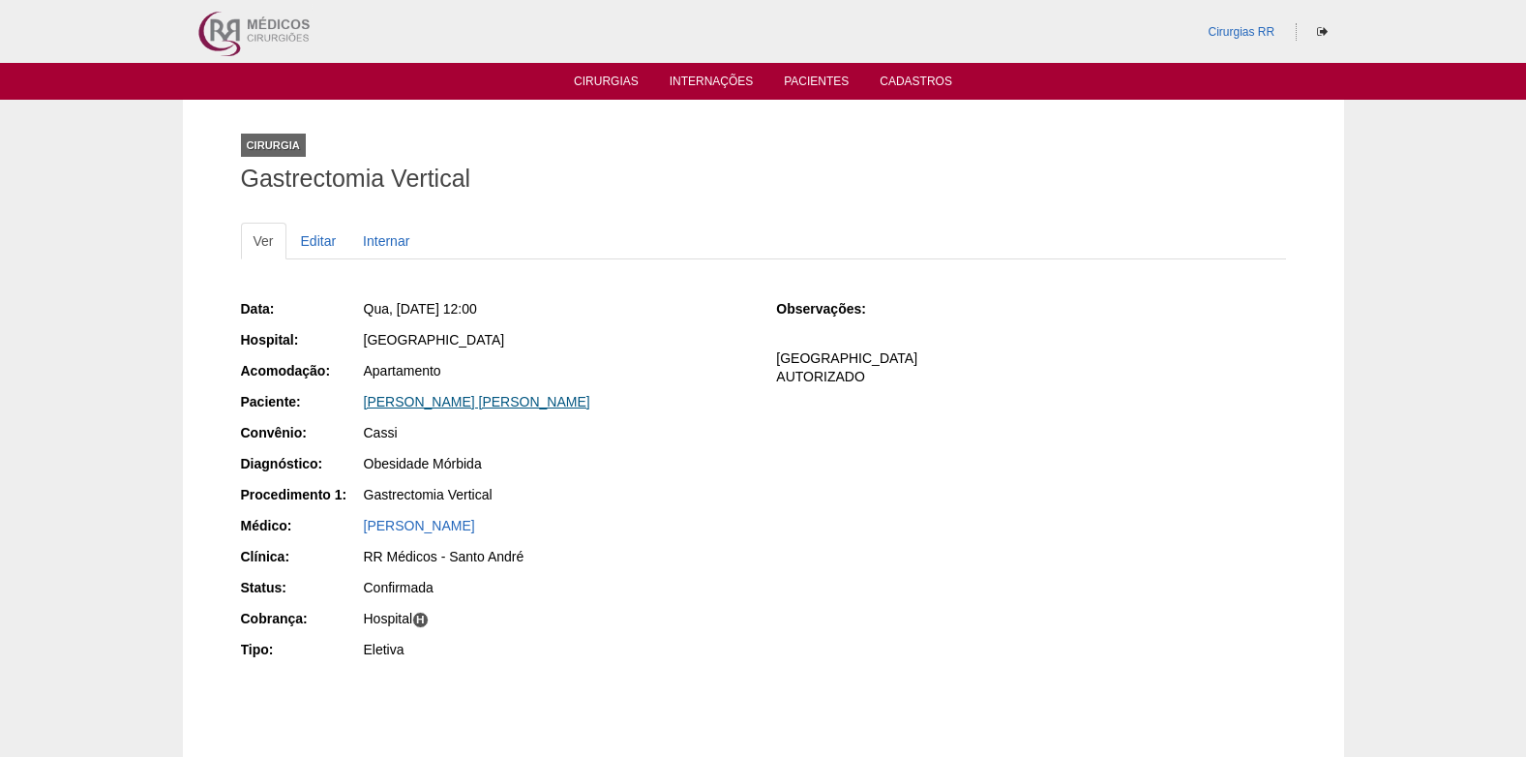
click at [427, 405] on link "SABRINA EVANGELISTA DE SOUZA RIBEIRO" at bounding box center [477, 401] width 226 height 15
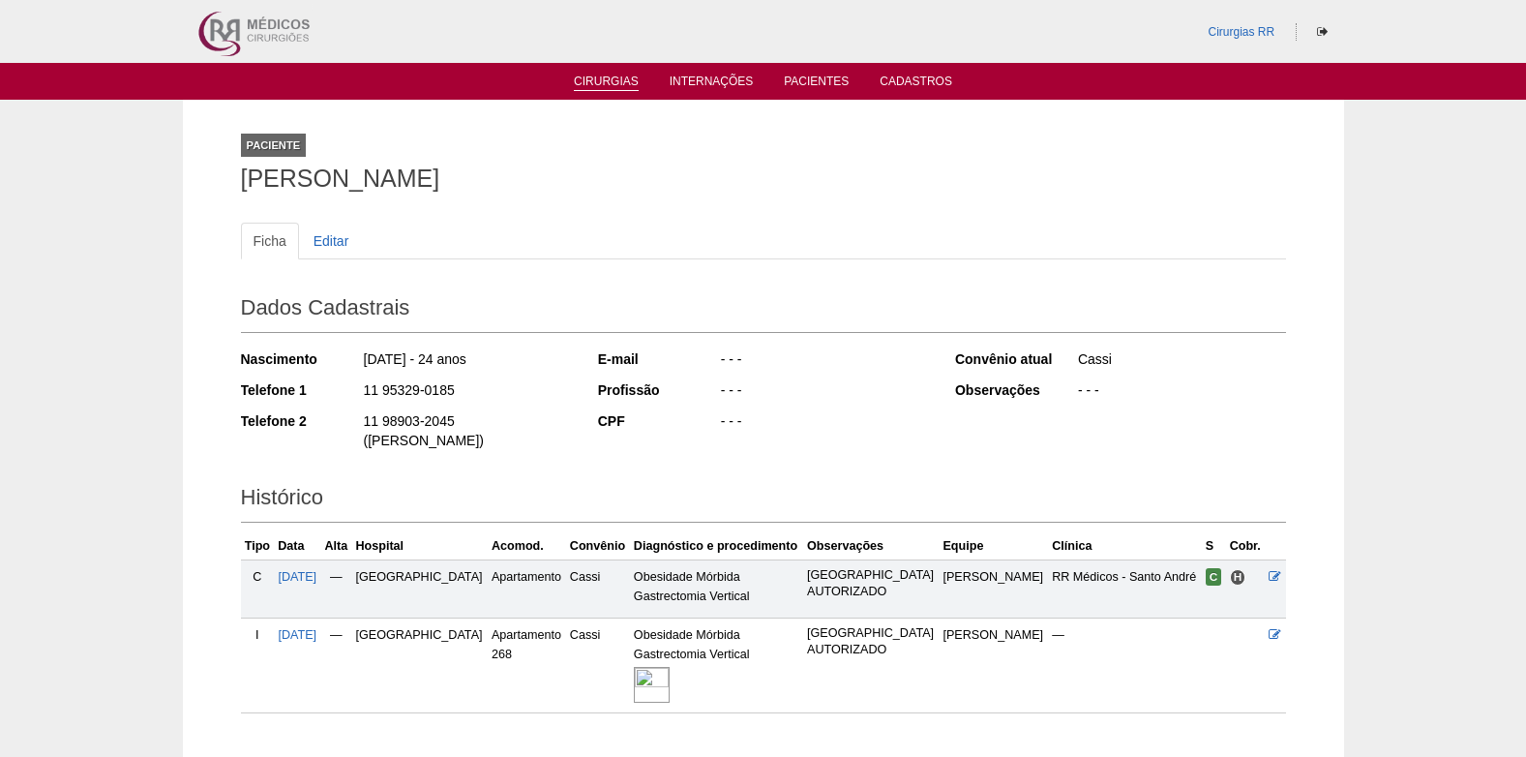
click at [608, 77] on link "Cirurgias" at bounding box center [606, 82] width 65 height 16
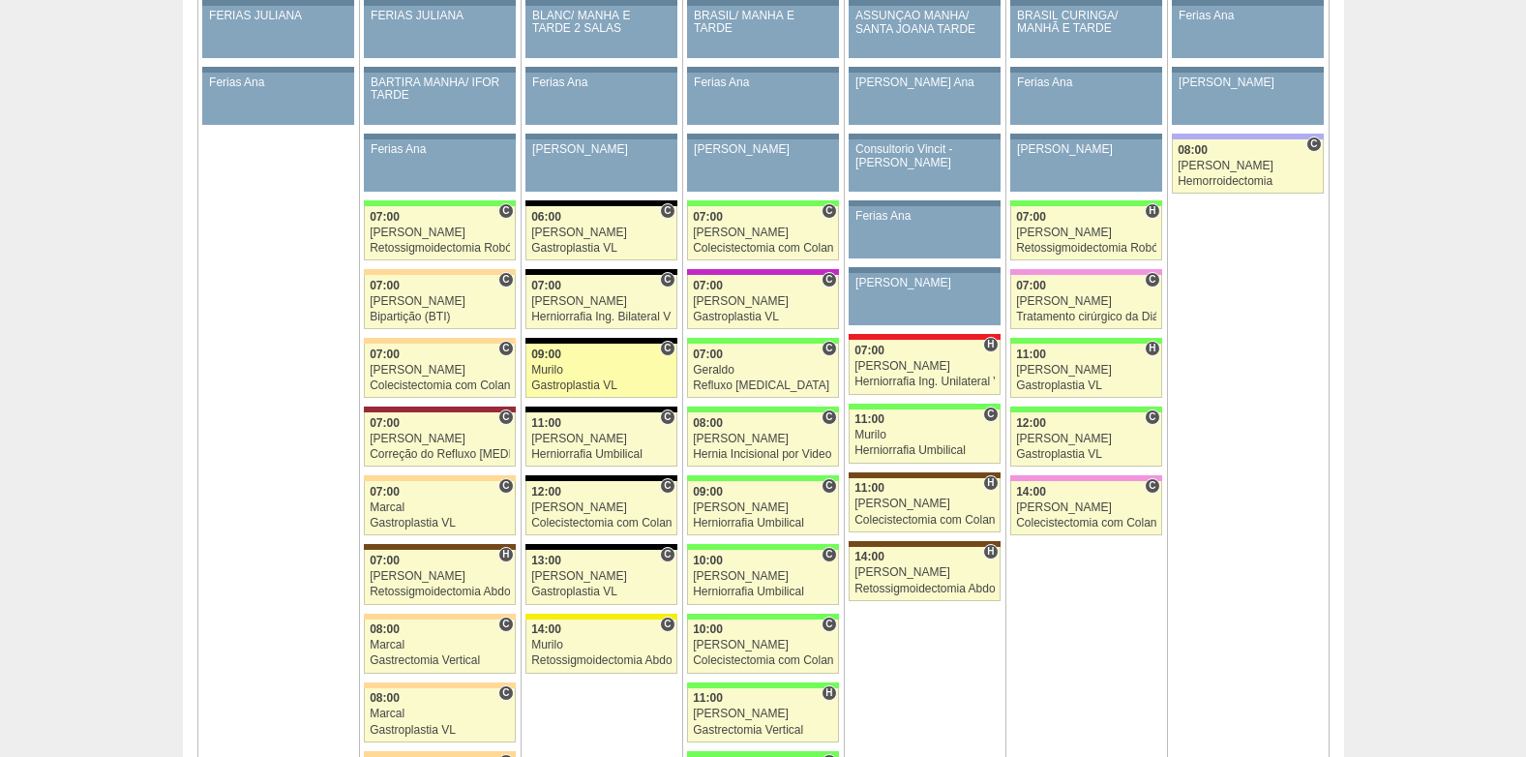
scroll to position [1258, 0]
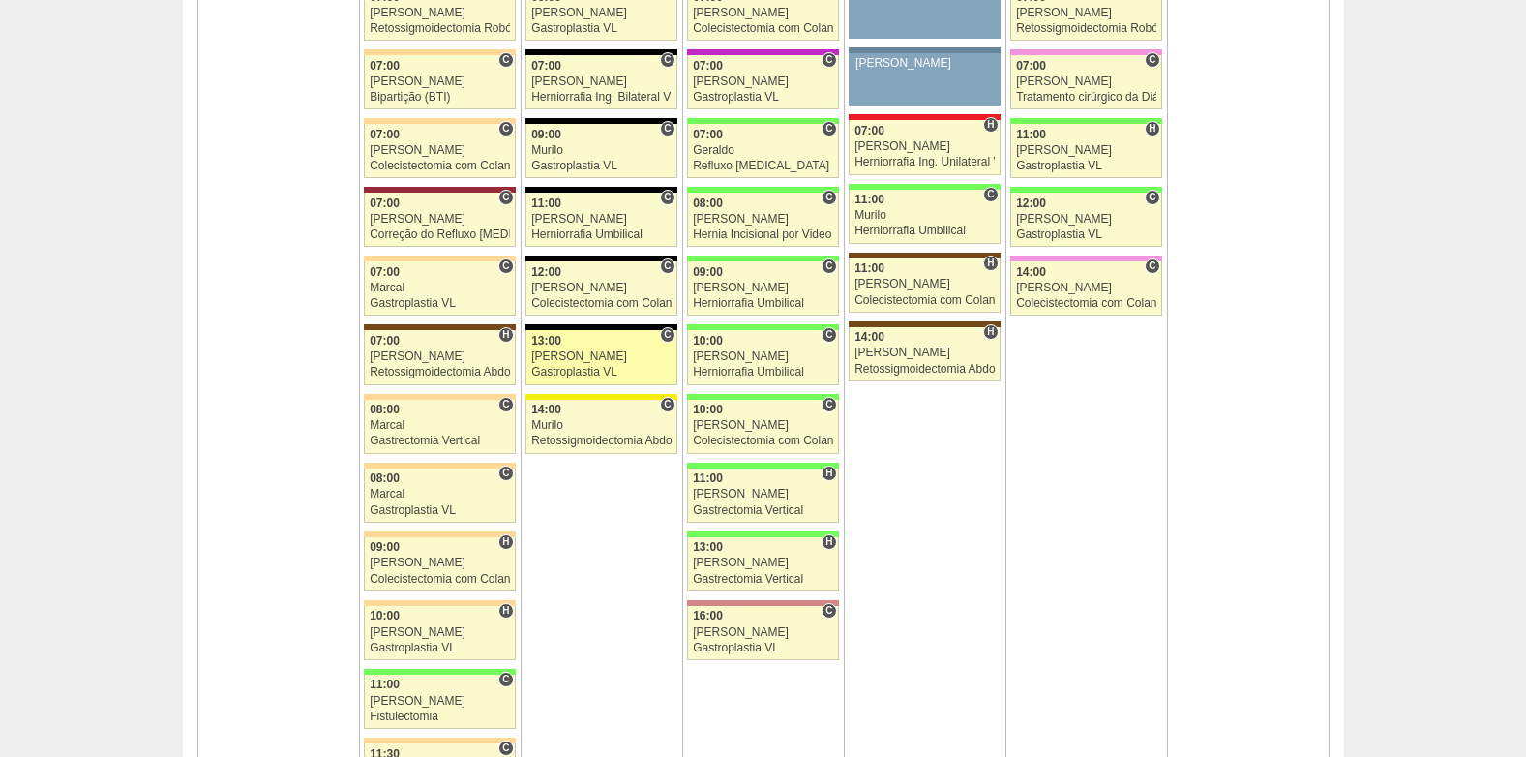
click at [622, 369] on div "Gastroplastia VL" at bounding box center [601, 372] width 140 height 13
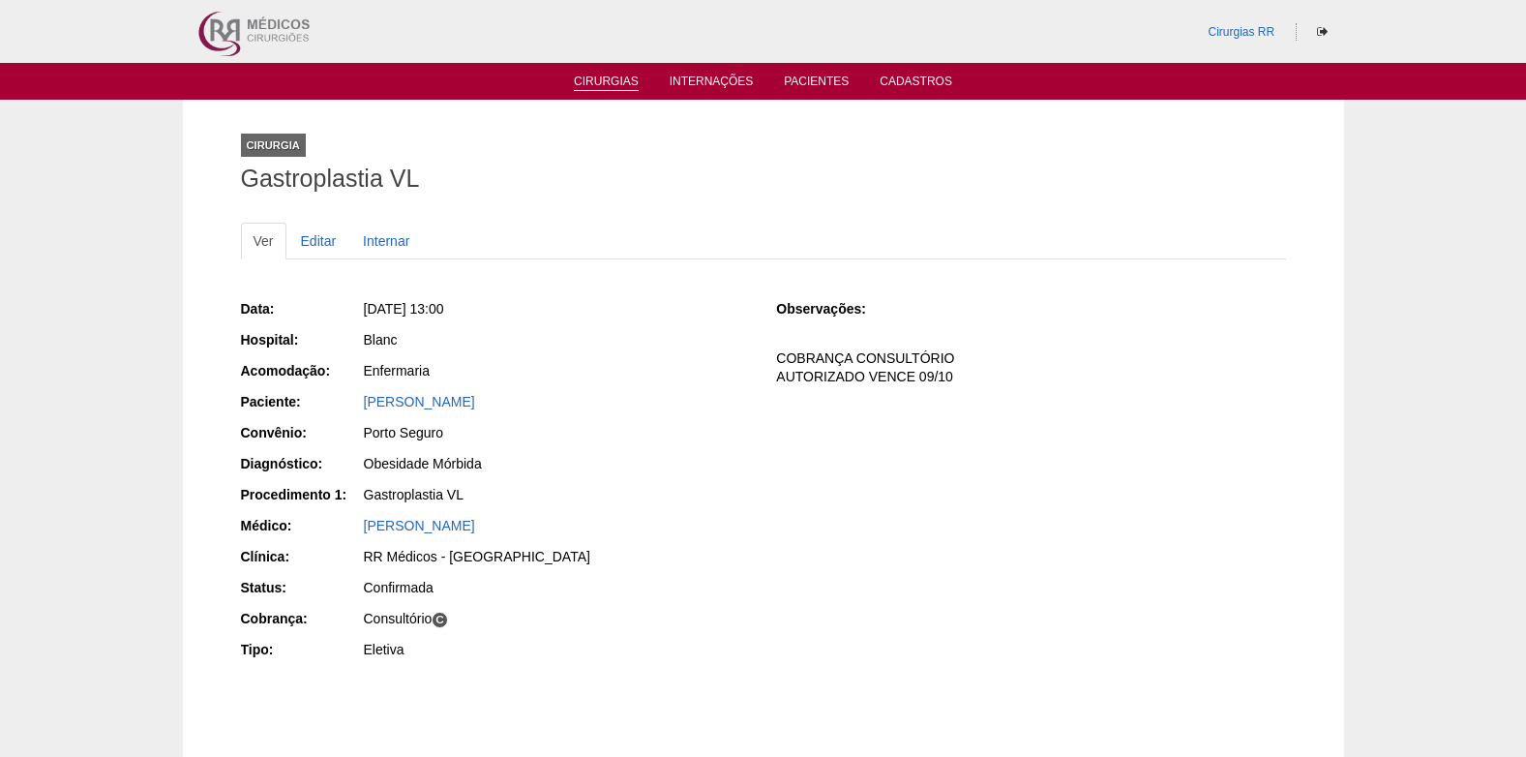
click at [590, 76] on link "Cirurgias" at bounding box center [606, 82] width 65 height 16
